Goal: Check status

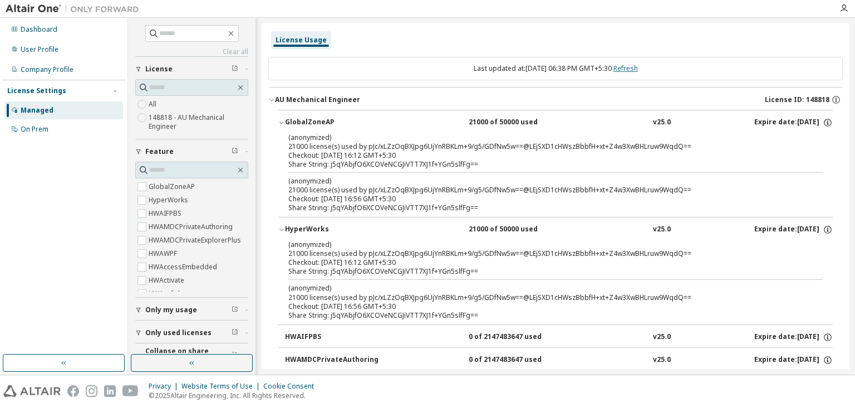
click at [635, 71] on link "Refresh" at bounding box center [626, 67] width 25 height 9
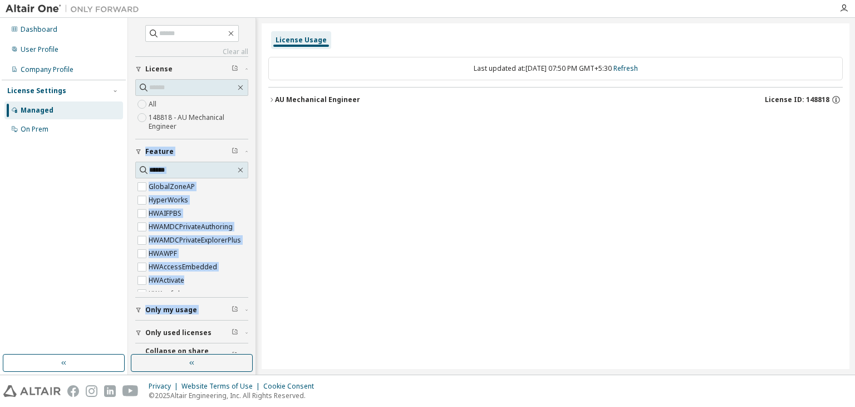
drag, startPoint x: 247, startPoint y: 281, endPoint x: 291, endPoint y: 230, distance: 67.5
click at [258, 329] on div "Clear all Collapse on share string Only used licenses Only my usage Feature Glo…" at bounding box center [491, 196] width 727 height 356
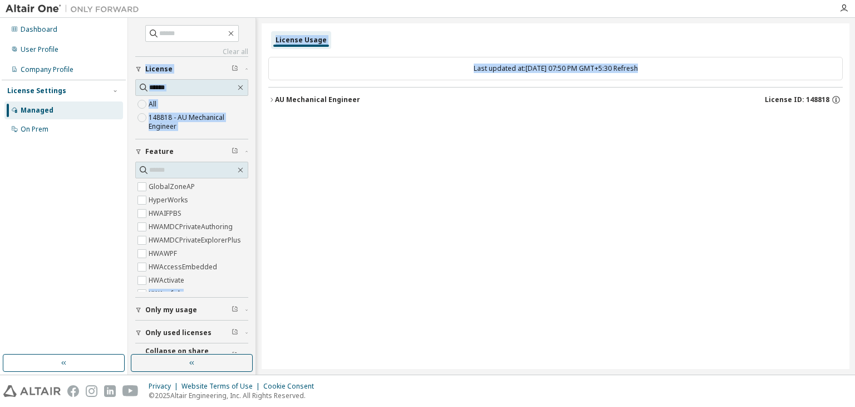
click at [275, 103] on div "AU Mechanical Engineer" at bounding box center [317, 99] width 85 height 9
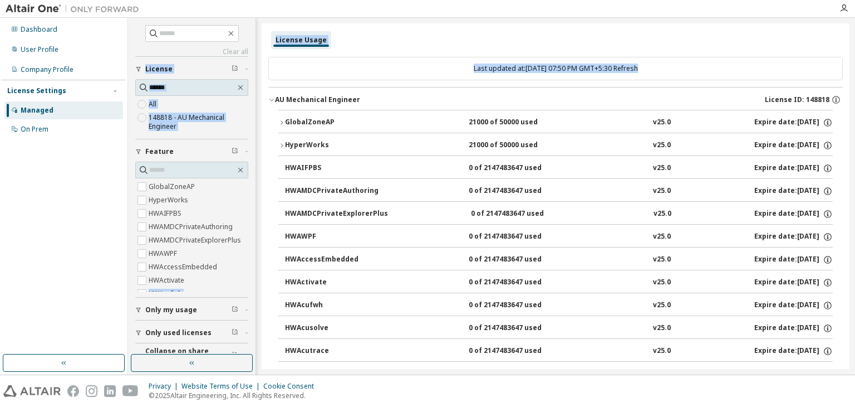
click at [419, 148] on div "HyperWorks 21000 of 50000 used v25.0 Expire date: [DATE]" at bounding box center [559, 145] width 548 height 10
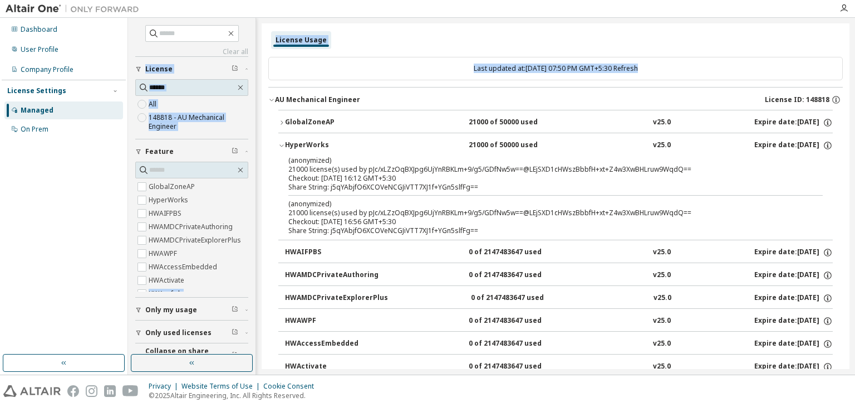
click at [354, 145] on div "HyperWorks" at bounding box center [335, 145] width 100 height 10
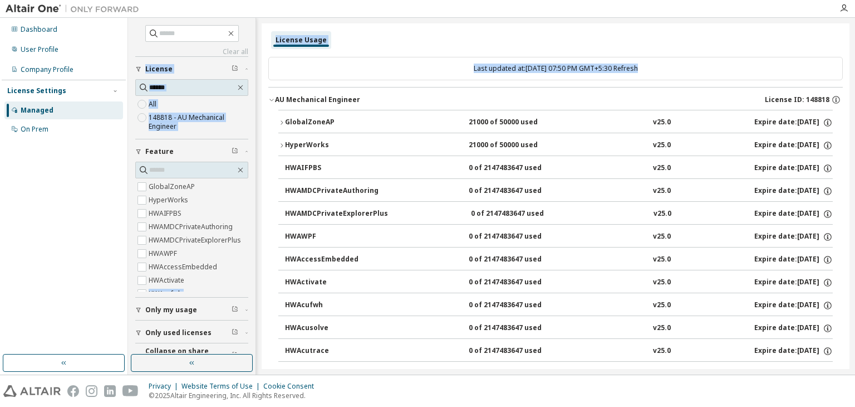
click at [367, 79] on div "Last updated at: [DATE] 07:50 PM GMT+5:30 Refresh" at bounding box center [555, 68] width 575 height 23
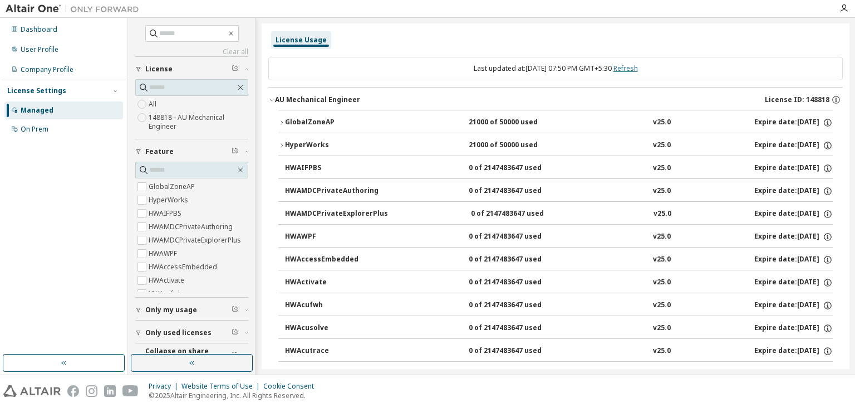
click at [626, 69] on link "Refresh" at bounding box center [626, 67] width 25 height 9
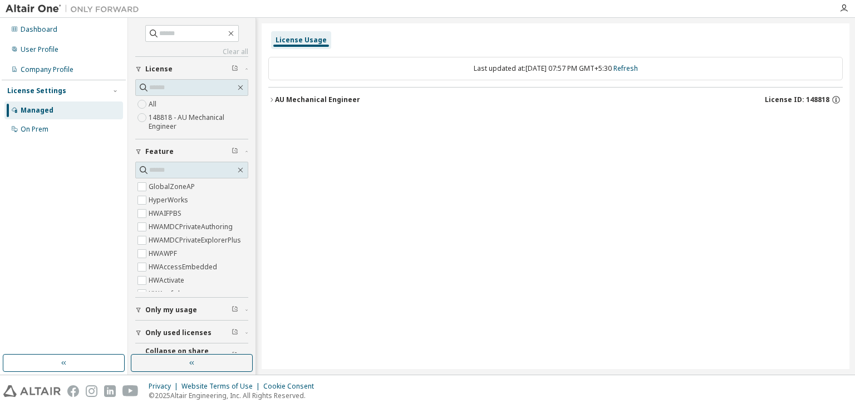
click at [275, 98] on icon "button" at bounding box center [271, 99] width 7 height 7
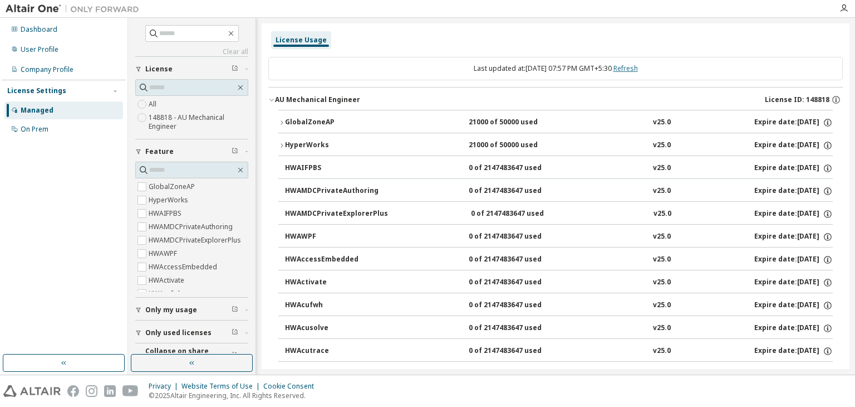
click at [637, 67] on link "Refresh" at bounding box center [626, 67] width 25 height 9
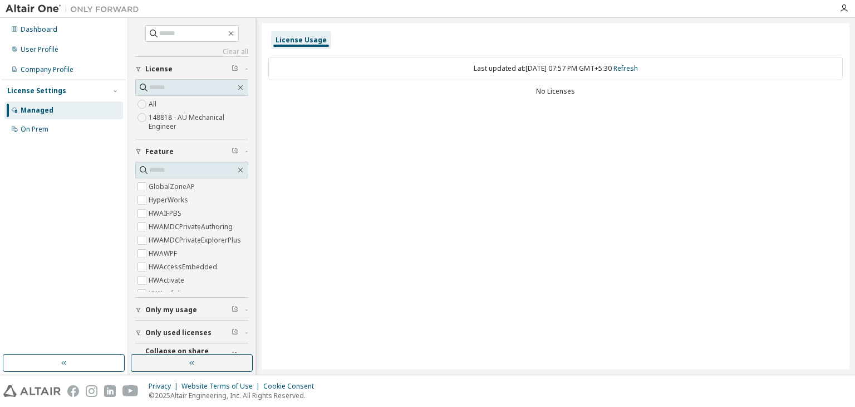
click at [599, 154] on div "License Usage Last updated at: [DATE] 07:57 PM GMT+5:30 Refresh No Licenses" at bounding box center [556, 195] width 588 height 345
